Goal: Task Accomplishment & Management: Use online tool/utility

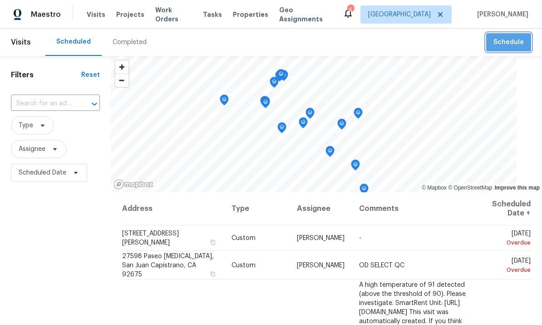
click at [512, 47] on span "Schedule" at bounding box center [509, 42] width 30 height 11
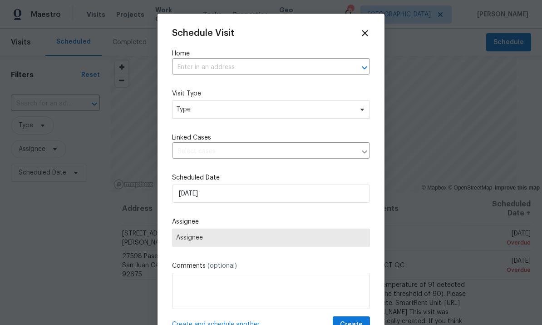
click at [296, 69] on input "text" at bounding box center [258, 67] width 173 height 14
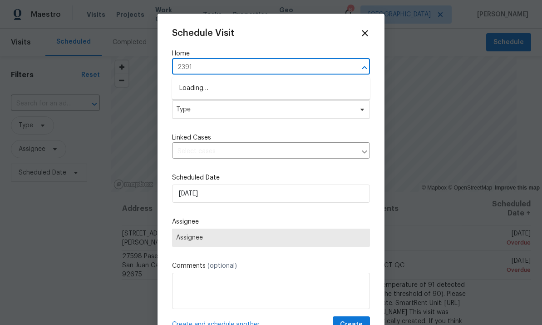
type input "23910"
click at [306, 89] on li "23910 Jensen Dr, Los Angeles, CA 91304" at bounding box center [271, 88] width 198 height 15
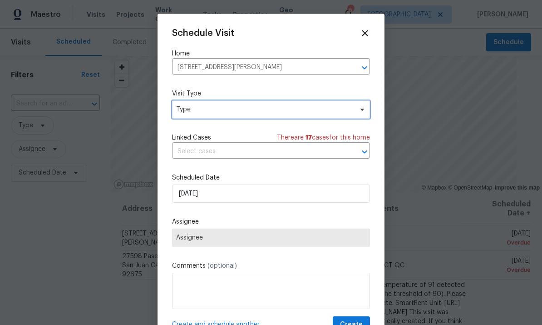
click at [343, 109] on span "Type" at bounding box center [264, 109] width 177 height 9
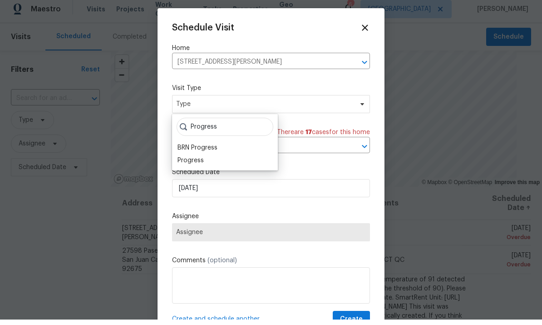
scroll to position [5, 0]
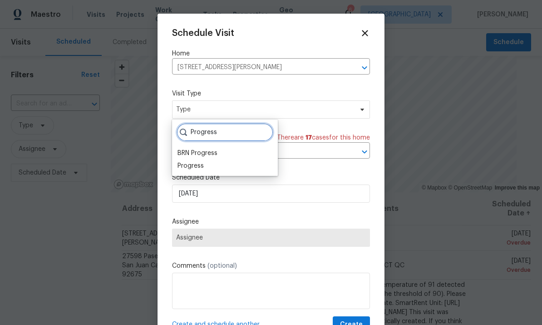
type input "Progress"
click at [222, 161] on div "Progress" at bounding box center [225, 165] width 100 height 13
click at [213, 163] on div "Progress" at bounding box center [225, 165] width 100 height 13
click at [201, 161] on div "Progress" at bounding box center [191, 165] width 26 height 9
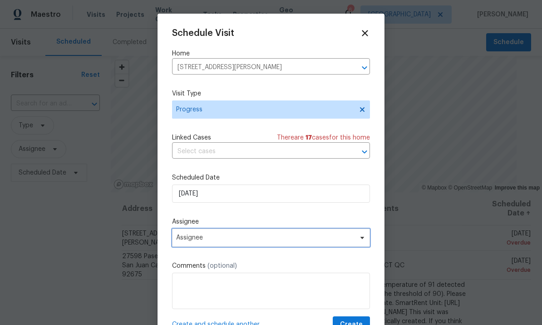
click at [250, 239] on span "Assignee" at bounding box center [265, 237] width 178 height 7
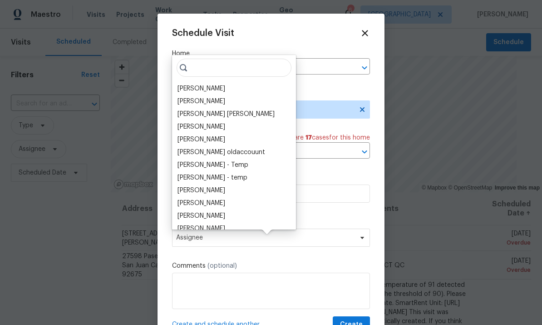
click at [198, 84] on div "[PERSON_NAME]" at bounding box center [202, 88] width 48 height 9
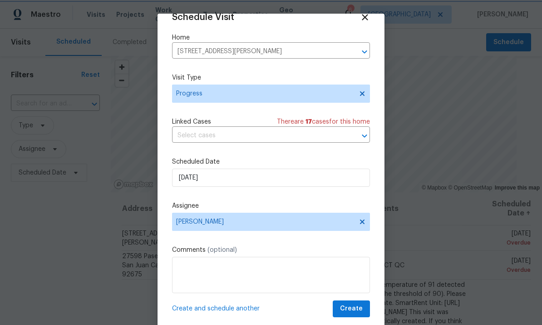
scroll to position [18, 0]
click at [356, 310] on span "Create" at bounding box center [351, 308] width 23 height 11
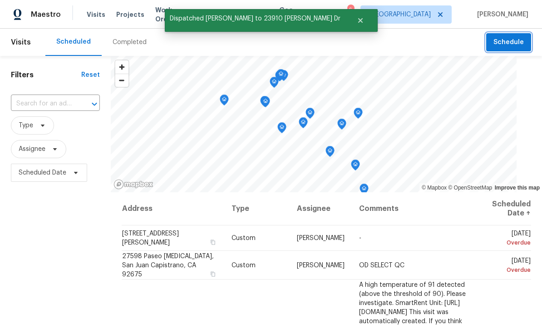
click at [511, 48] on button "Schedule" at bounding box center [508, 42] width 45 height 19
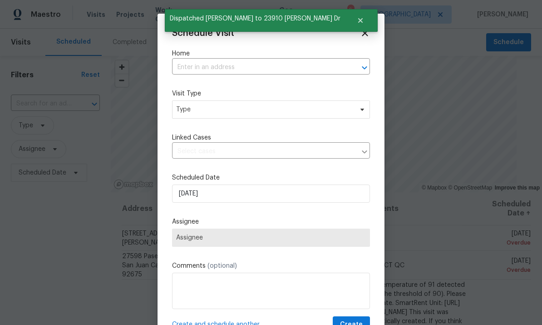
click at [321, 67] on input "text" at bounding box center [258, 67] width 173 height 14
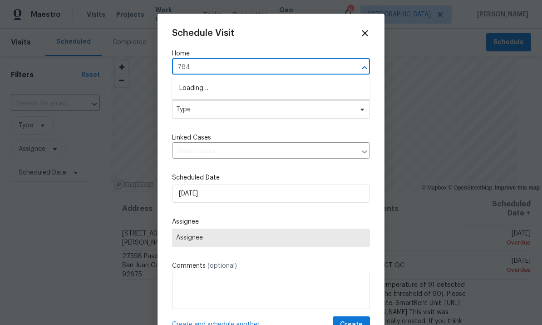
type input "7840"
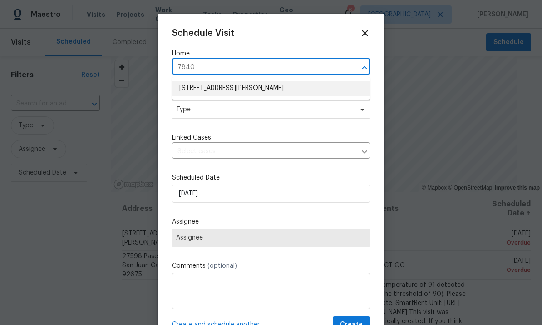
click at [309, 85] on li "7840 Hillary Dr, West Hills, CA 91304" at bounding box center [271, 88] width 198 height 15
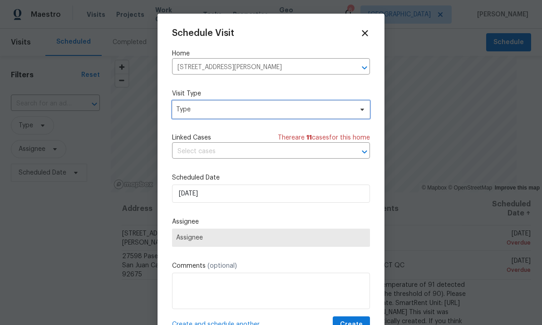
click at [301, 116] on span "Type" at bounding box center [271, 109] width 198 height 18
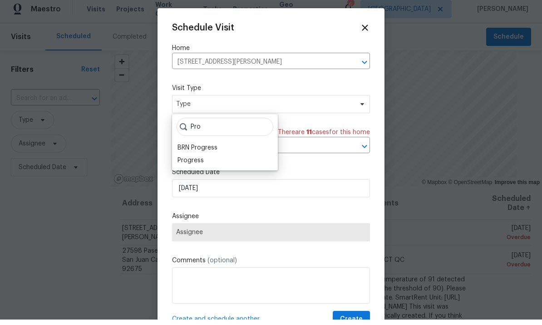
scroll to position [5, 0]
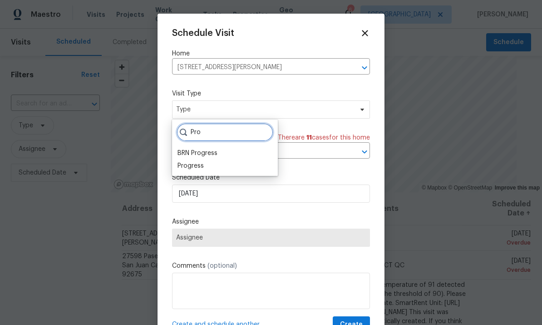
type input "Pro"
click at [187, 161] on div "Progress" at bounding box center [191, 165] width 26 height 9
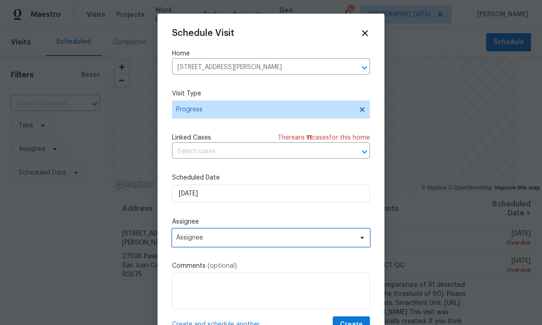
click at [293, 236] on span "Assignee" at bounding box center [271, 237] width 198 height 18
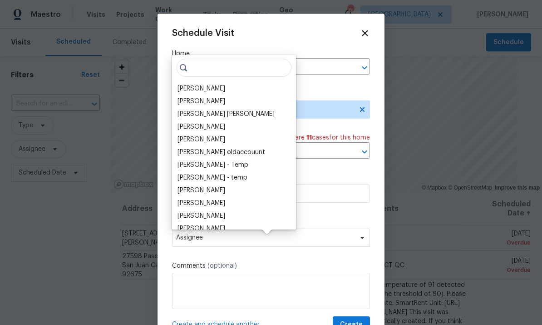
click at [183, 84] on div "[PERSON_NAME]" at bounding box center [202, 88] width 48 height 9
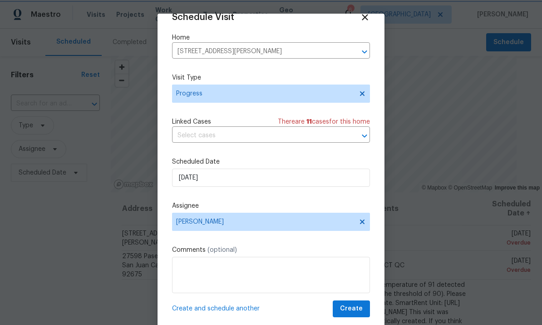
scroll to position [18, 0]
click at [354, 311] on span "Create" at bounding box center [351, 308] width 23 height 11
